Goal: Check status: Check status

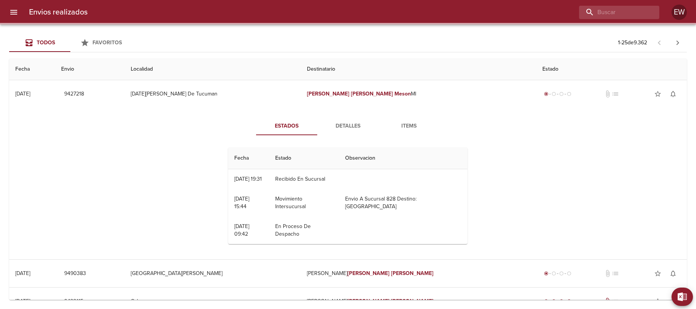
click at [643, 13] on input "buscar" at bounding box center [612, 12] width 67 height 13
type input "[PERSON_NAME] [PERSON_NAME] ML"
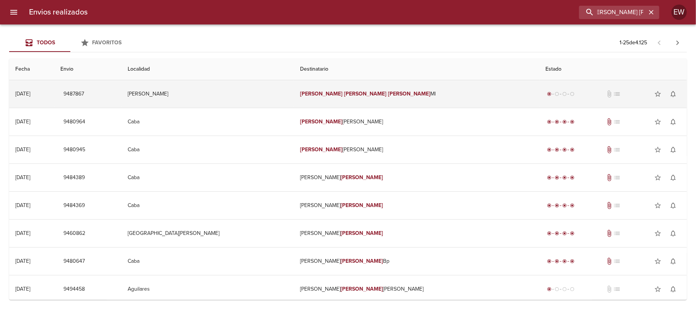
scroll to position [0, 0]
click at [369, 85] on td "[PERSON_NAME] [PERSON_NAME] [PERSON_NAME]" at bounding box center [416, 94] width 245 height 28
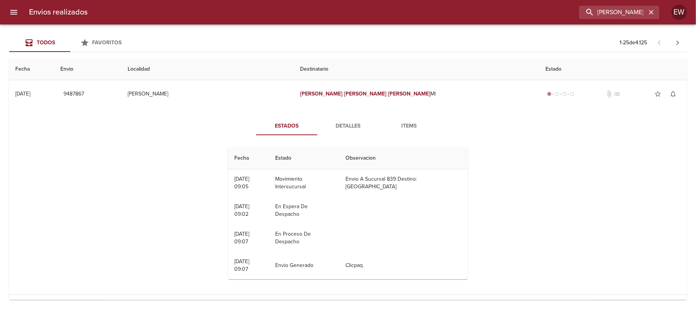
click at [343, 115] on div "Estados Detalles Items Fecha Estado Observacion 15/08 [DATE] 09:05 Movimiento I…" at bounding box center [348, 201] width 666 height 187
click at [334, 128] on span "Detalles" at bounding box center [348, 127] width 52 height 10
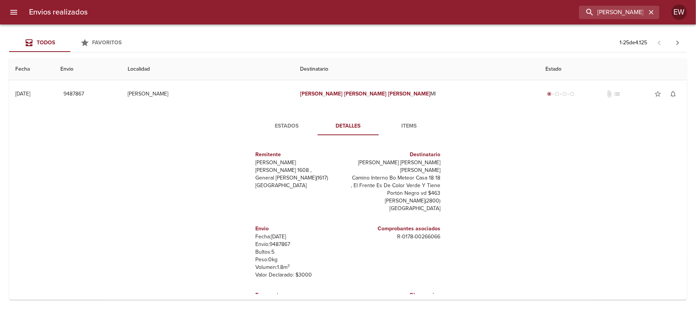
click at [282, 126] on span "Estados" at bounding box center [287, 127] width 52 height 10
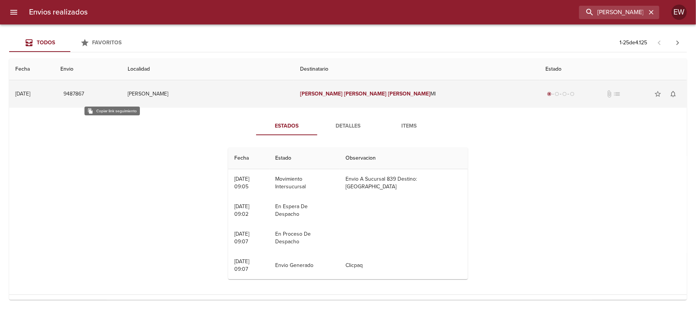
click at [84, 94] on span "9487867" at bounding box center [73, 94] width 21 height 10
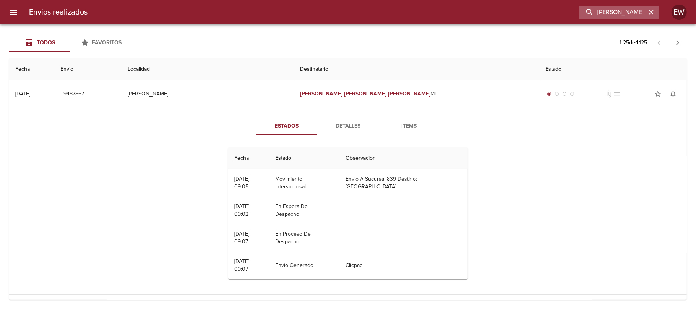
click at [652, 15] on icon "button" at bounding box center [652, 12] width 8 height 8
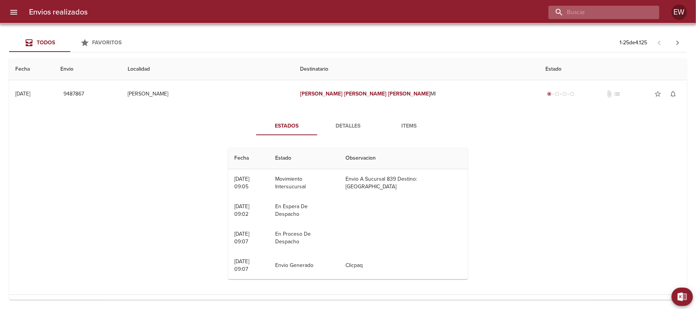
click at [635, 12] on input "buscar" at bounding box center [598, 12] width 98 height 13
paste input "[PERSON_NAME] BP"
type input "[PERSON_NAME] BP"
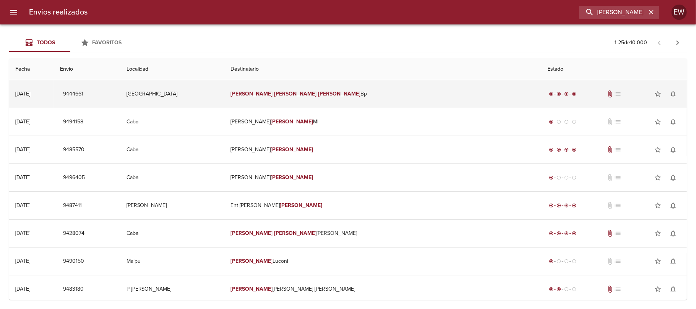
click at [417, 95] on td "[PERSON_NAME] Bp" at bounding box center [382, 94] width 317 height 28
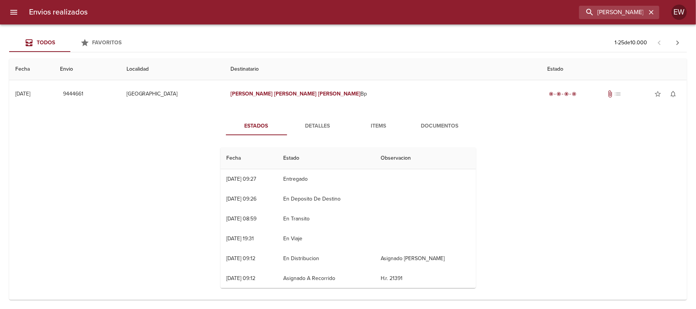
click at [310, 119] on button "Detalles" at bounding box center [317, 126] width 61 height 18
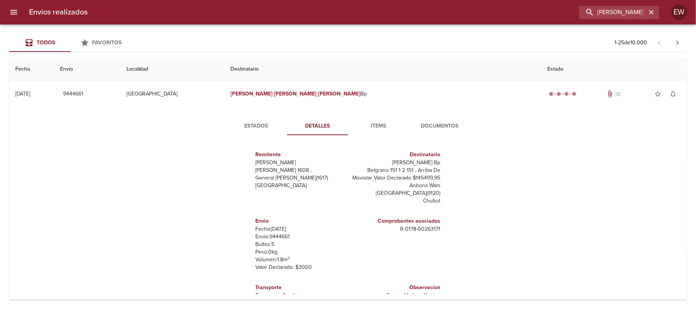
click at [246, 127] on span "Estados" at bounding box center [257, 127] width 52 height 10
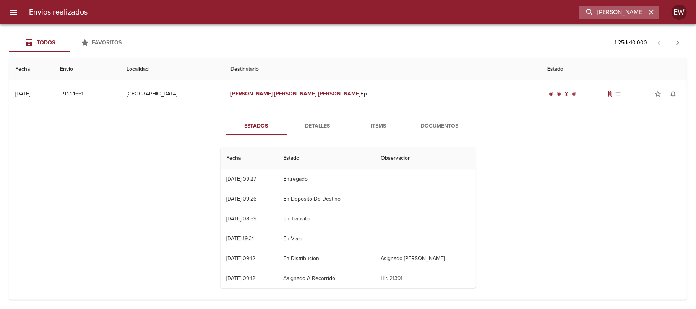
click at [649, 11] on icon "button" at bounding box center [652, 12] width 8 height 8
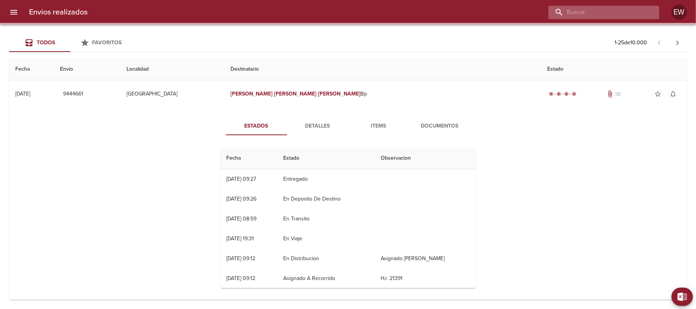
click at [620, 11] on input "buscar" at bounding box center [598, 12] width 98 height 13
paste input "[PERSON_NAME] [PERSON_NAME] ML"
type input "[PERSON_NAME] [PERSON_NAME] ML"
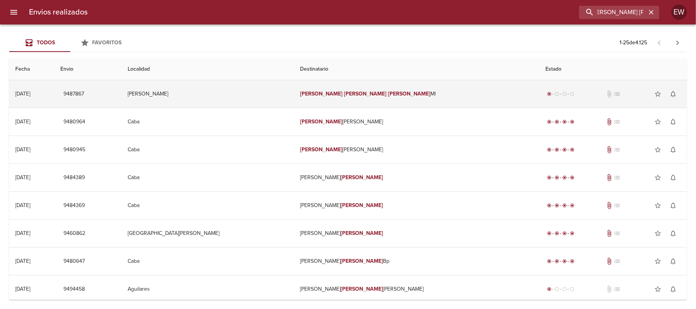
click at [429, 94] on td "[PERSON_NAME] [PERSON_NAME] [PERSON_NAME]" at bounding box center [416, 94] width 245 height 28
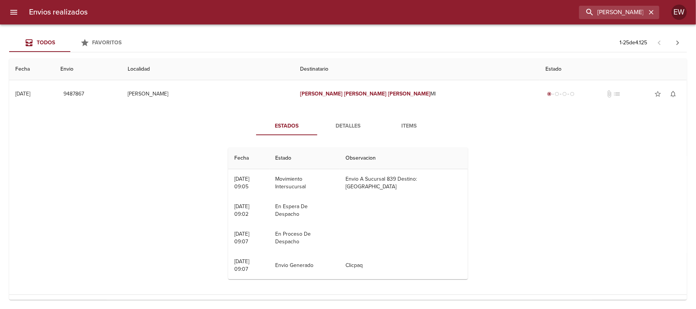
click at [335, 122] on span "Detalles" at bounding box center [348, 127] width 52 height 10
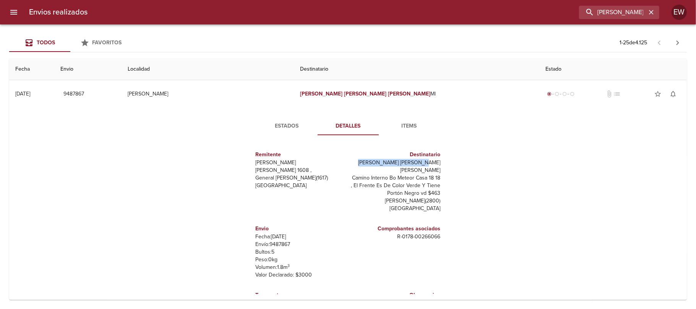
drag, startPoint x: 375, startPoint y: 163, endPoint x: 436, endPoint y: 163, distance: 61.6
click at [436, 163] on div "Remitente Wamaro Tortuguitas Raul [STREET_ADDRESS][PERSON_NAME] Destinatario [P…" at bounding box center [348, 217] width 211 height 153
copy p "[PERSON_NAME] [PERSON_NAME] [PERSON_NAME]"
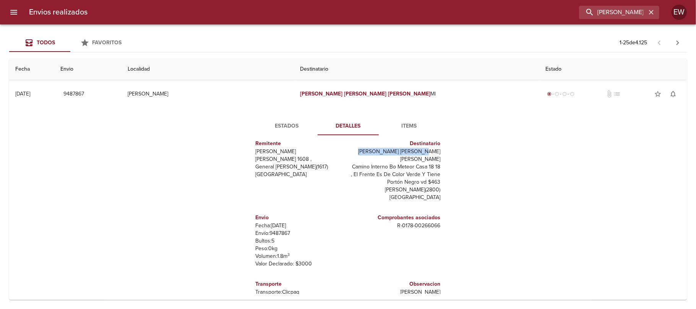
click at [290, 123] on span "Estados" at bounding box center [287, 127] width 52 height 10
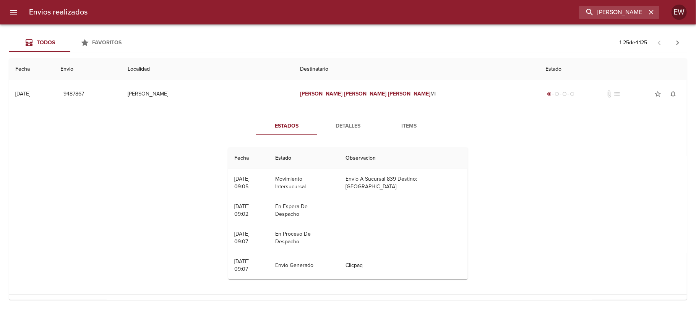
scroll to position [0, 0]
click at [350, 135] on button "Detalles" at bounding box center [347, 126] width 61 height 18
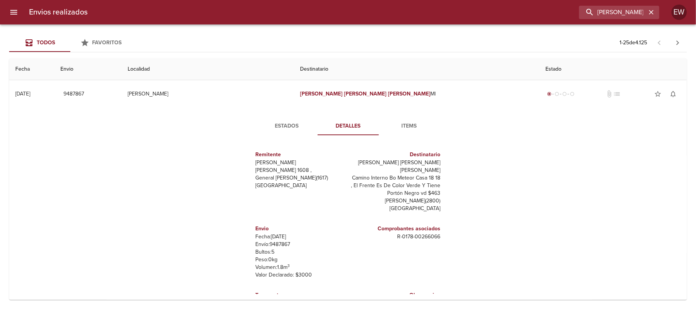
click at [283, 241] on p "Envío: 9487867" at bounding box center [300, 245] width 89 height 8
drag, startPoint x: 284, startPoint y: 236, endPoint x: 274, endPoint y: 236, distance: 9.6
click at [271, 241] on p "Envío: 9487867" at bounding box center [300, 245] width 89 height 8
copy p "9487867"
